Goal: Book appointment/travel/reservation

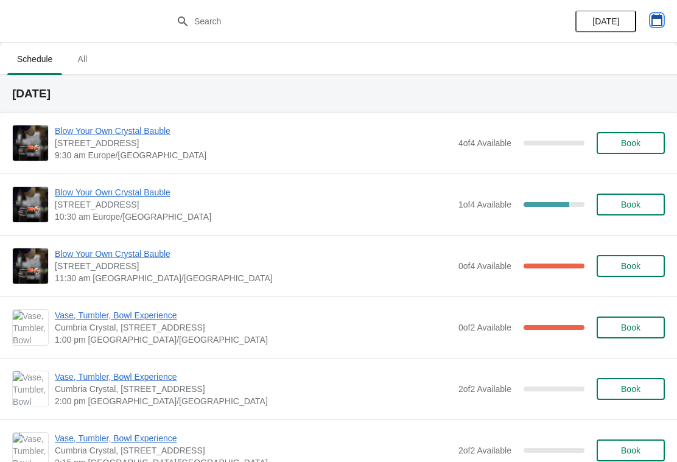
click at [657, 15] on icon "button" at bounding box center [656, 20] width 11 height 12
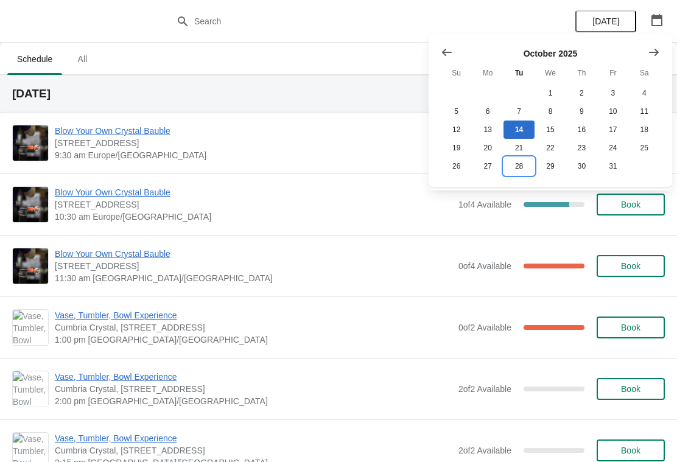
click at [522, 172] on button "28" at bounding box center [518, 166] width 31 height 18
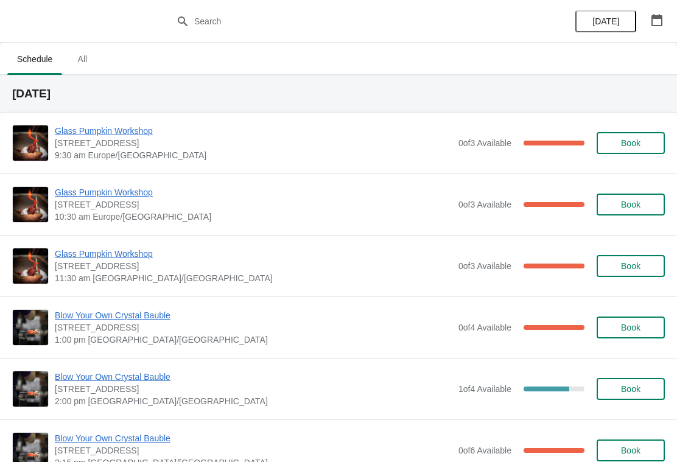
click at [630, 391] on span "Book" at bounding box center [630, 389] width 19 height 10
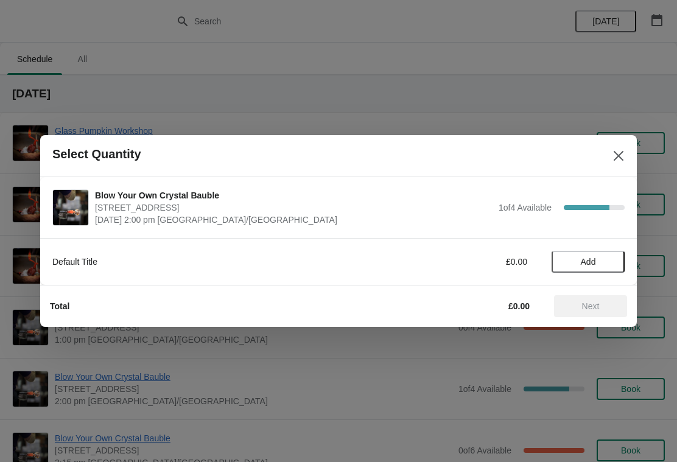
click at [580, 265] on span "Add" at bounding box center [587, 262] width 15 height 10
click at [601, 306] on span "Next" at bounding box center [590, 306] width 54 height 10
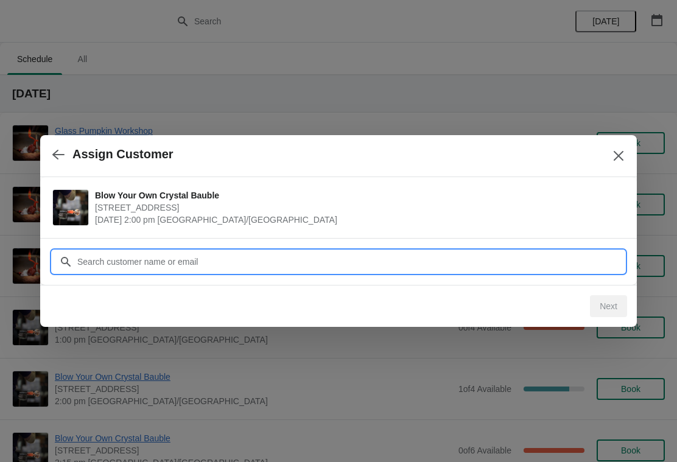
click at [210, 260] on input "Customer" at bounding box center [351, 262] width 548 height 22
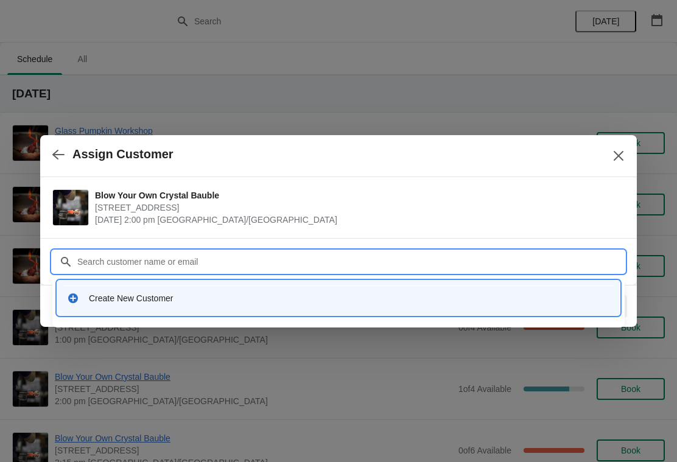
click at [114, 296] on div "Create New Customer" at bounding box center [349, 298] width 521 height 12
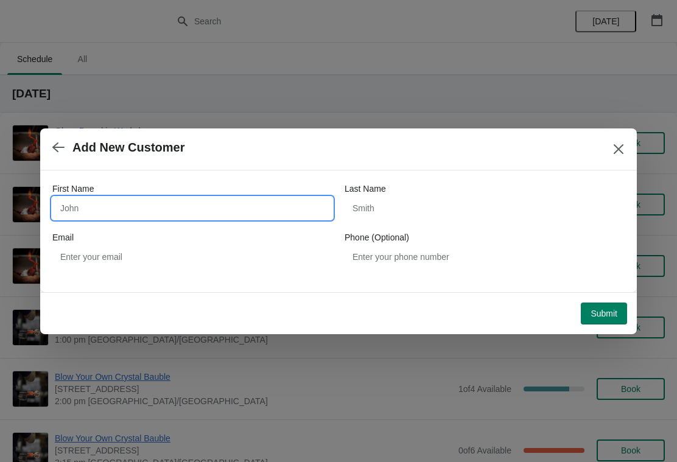
click at [145, 201] on input "First Name" at bounding box center [192, 208] width 280 height 22
type input "[PERSON_NAME]"
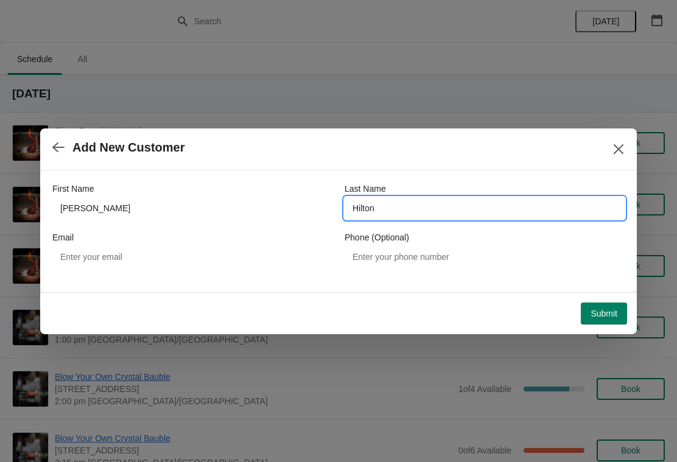
type input "Hilton"
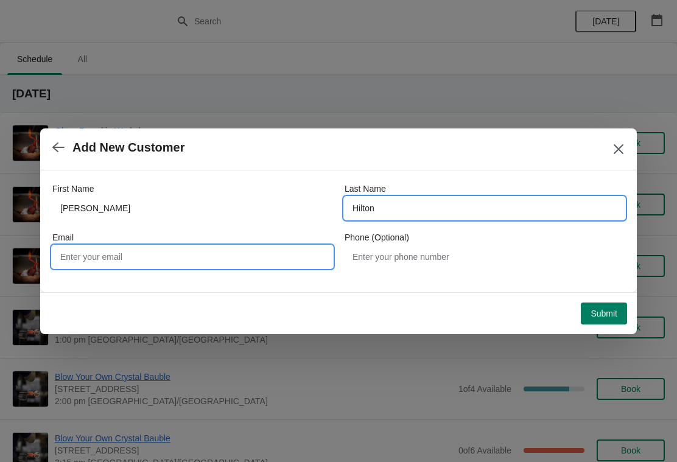
click at [214, 252] on input "Email" at bounding box center [192, 257] width 280 height 22
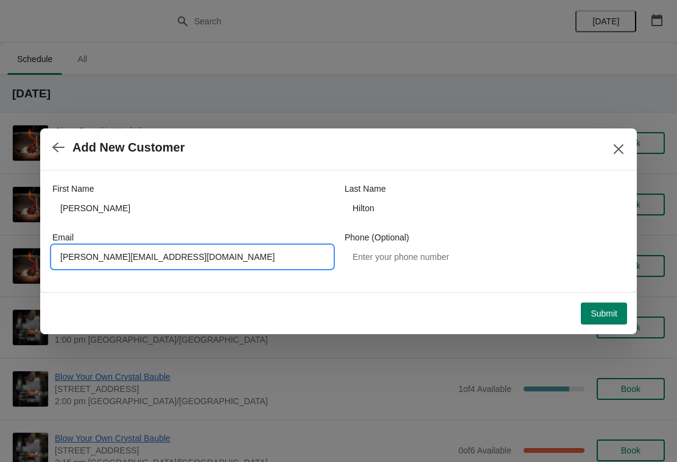
type input "[PERSON_NAME][EMAIL_ADDRESS][DOMAIN_NAME]"
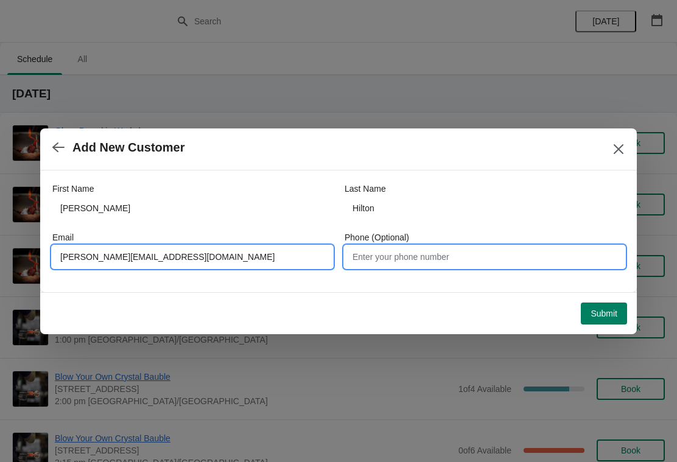
click at [460, 247] on input "Phone (Optional)" at bounding box center [484, 257] width 280 height 22
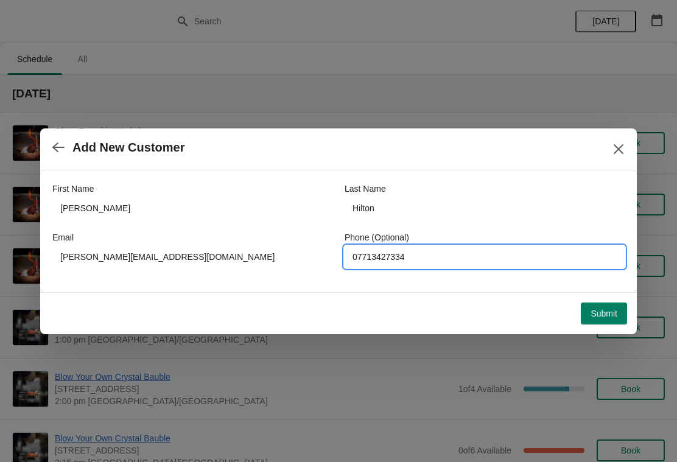
type input "07713427334"
click at [610, 305] on button "Submit" at bounding box center [603, 313] width 46 height 22
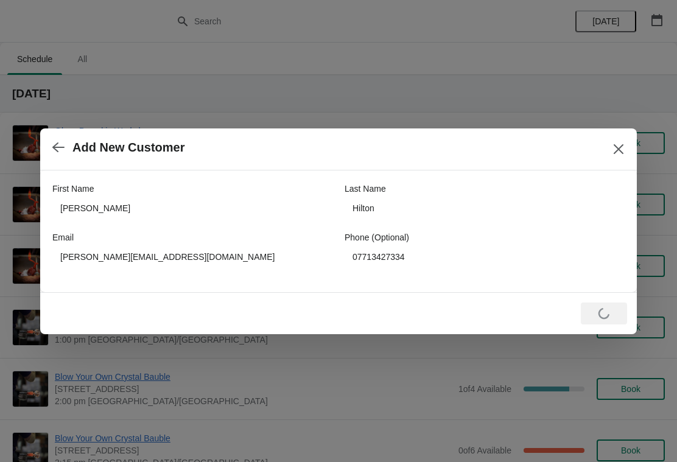
click at [604, 304] on div "Loading Submit" at bounding box center [603, 313] width 46 height 22
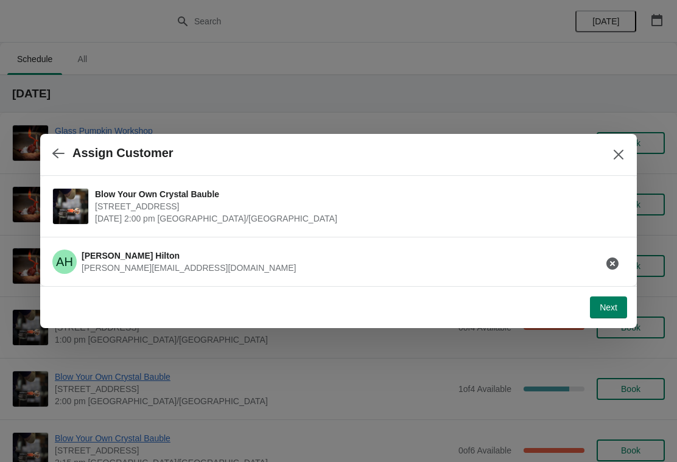
click at [615, 301] on button "Next" at bounding box center [608, 307] width 37 height 22
select select "Yes, I will collect"
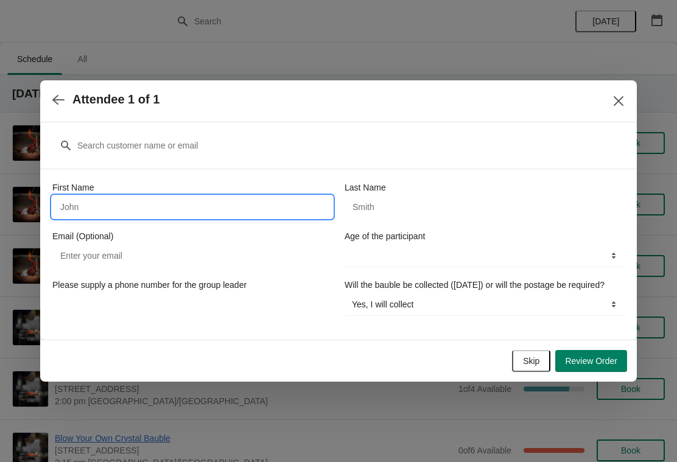
click at [280, 202] on input "First Name" at bounding box center [192, 207] width 280 height 22
type input "[PERSON_NAME]"
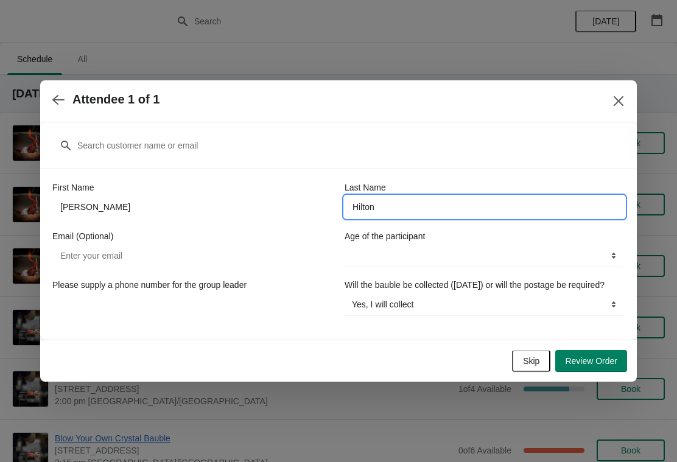
type input "Hilton"
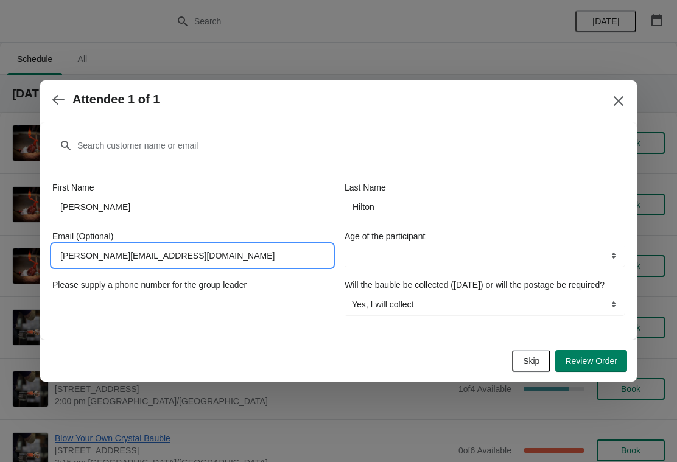
type input "[PERSON_NAME][EMAIL_ADDRESS][DOMAIN_NAME]"
click at [501, 246] on select "8-12 years 13-17 years 18 years and over" at bounding box center [484, 256] width 280 height 22
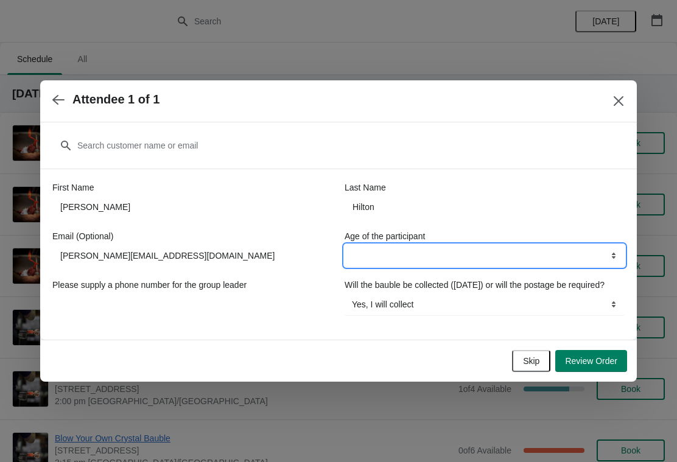
select select "18 years and over"
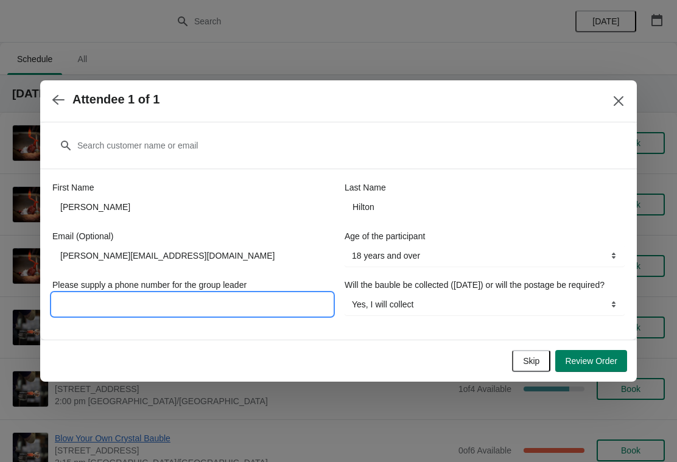
click at [288, 293] on input "Please supply a phone number for the group leader" at bounding box center [192, 304] width 280 height 22
type input "0771342"
